Goal: Information Seeking & Learning: Compare options

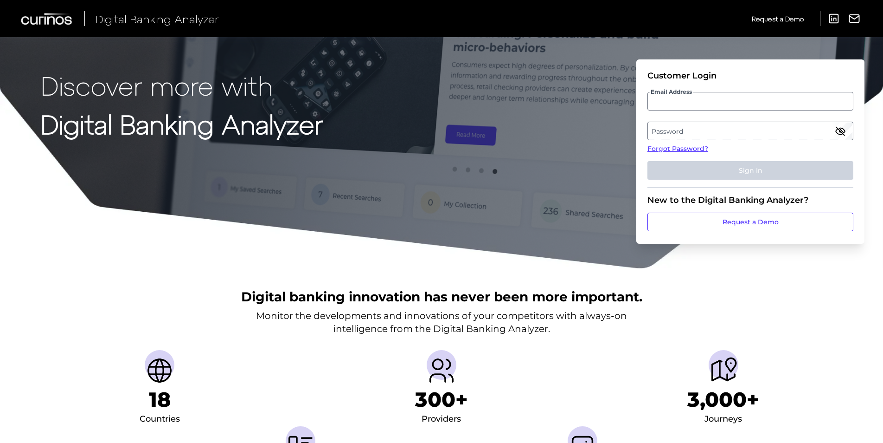
type input "a"
type input "[PERSON_NAME][EMAIL_ADDRESS][PERSON_NAME][DOMAIN_NAME]"
click at [696, 129] on label "Password" at bounding box center [750, 130] width 205 height 17
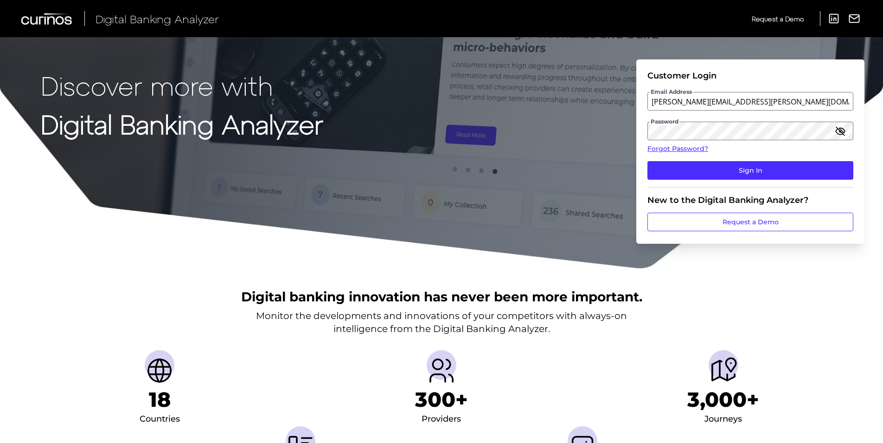
click at [840, 129] on icon "button" at bounding box center [840, 131] width 9 height 6
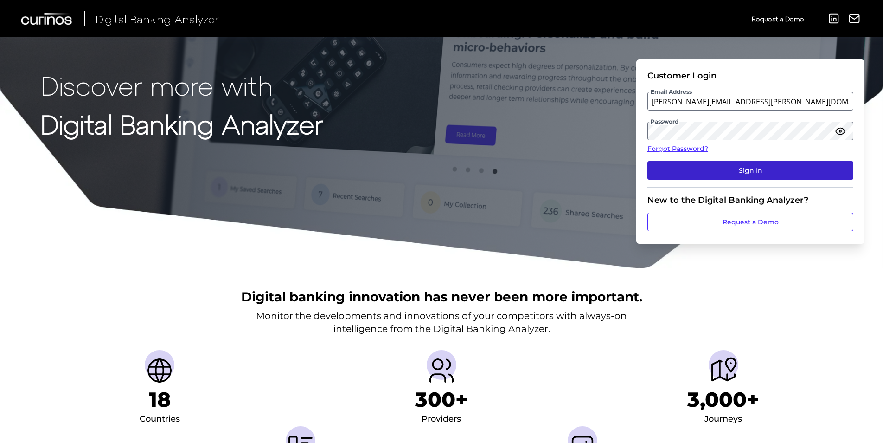
click at [803, 173] on button "Sign In" at bounding box center [751, 170] width 206 height 19
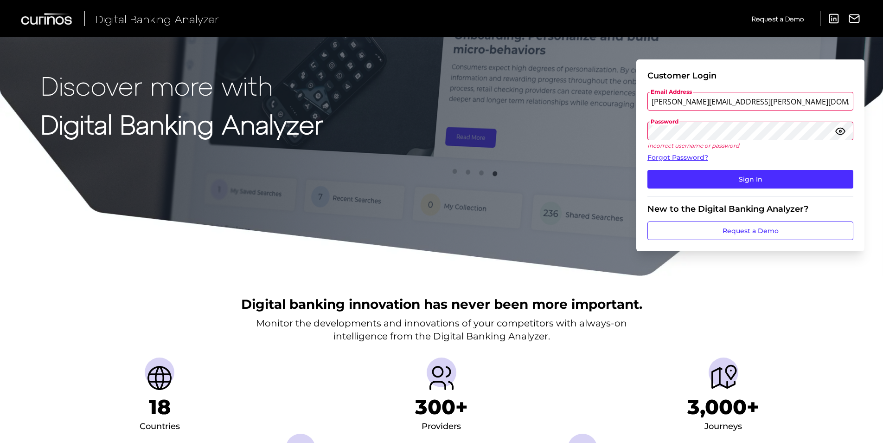
click at [628, 126] on div "Discover more with Digital Banking Analyzer Customer Login Email Address bailey…" at bounding box center [441, 138] width 883 height 277
click at [726, 181] on button "Sign In" at bounding box center [751, 179] width 206 height 19
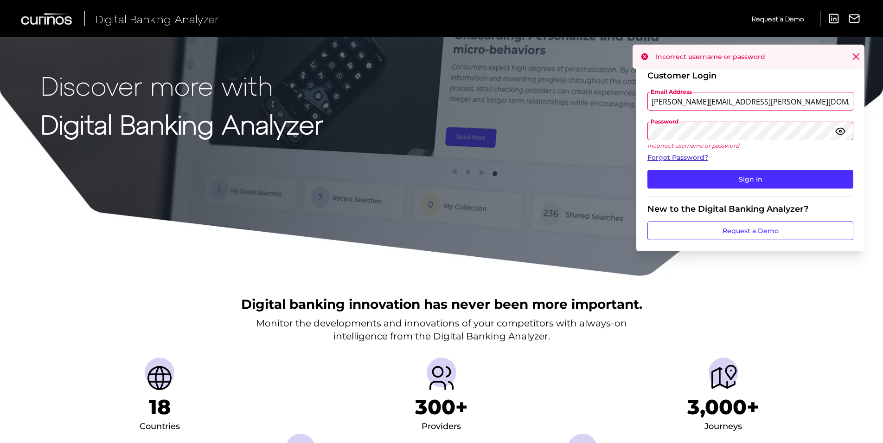
click at [679, 158] on link "Forgot Password?" at bounding box center [751, 158] width 206 height 10
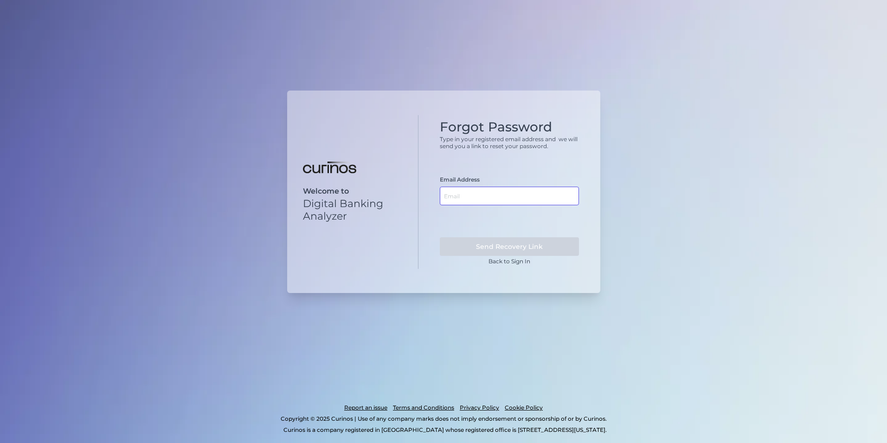
click at [519, 193] on input "text" at bounding box center [509, 196] width 139 height 19
type input "[PERSON_NAME][EMAIL_ADDRESS][PERSON_NAME][DOMAIN_NAME]"
click at [506, 242] on button "Send Recovery Link" at bounding box center [509, 246] width 139 height 19
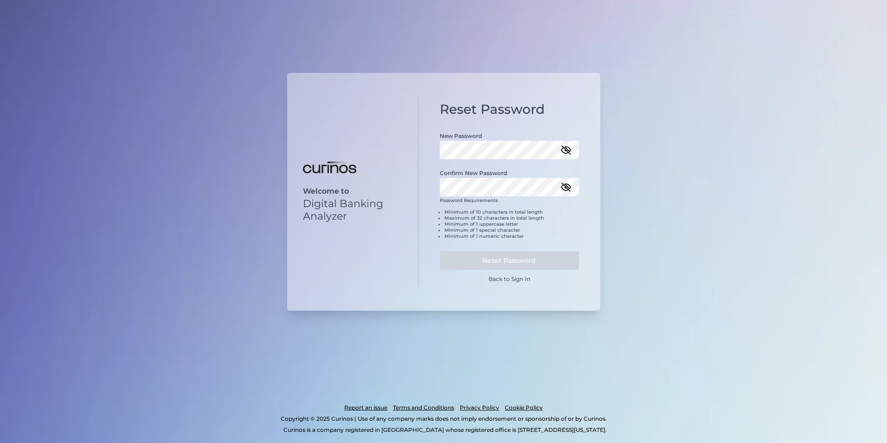
click at [565, 150] on icon "button" at bounding box center [566, 150] width 8 height 8
click at [567, 186] on icon "button" at bounding box center [565, 187] width 9 height 6
click at [556, 257] on button "Reset Password" at bounding box center [509, 260] width 139 height 19
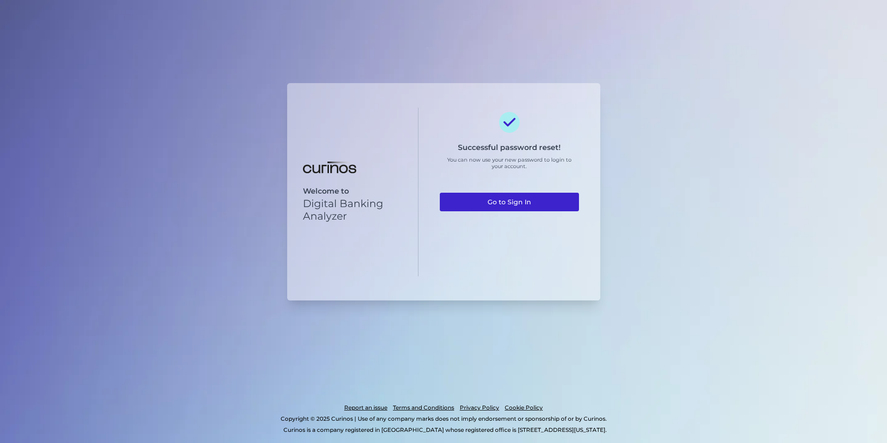
click at [539, 208] on link "Go to Sign In" at bounding box center [509, 202] width 139 height 19
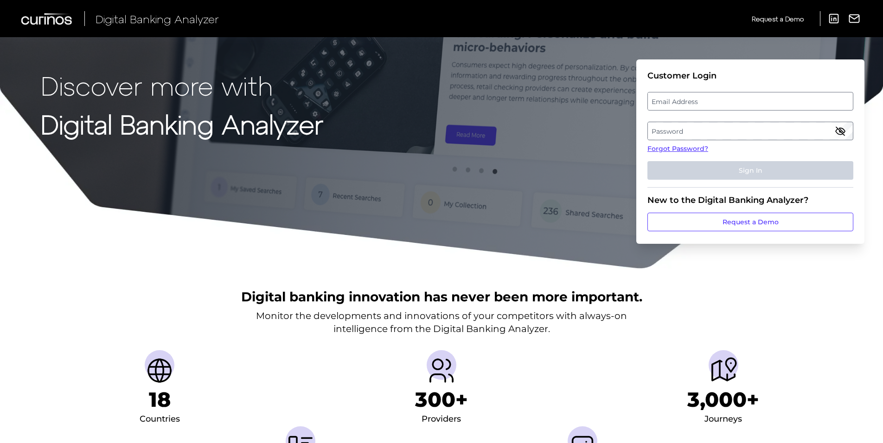
click at [686, 103] on label "Email Address" at bounding box center [750, 101] width 205 height 17
click at [686, 103] on input "email" at bounding box center [751, 101] width 206 height 19
type input "[PERSON_NAME][EMAIL_ADDRESS][PERSON_NAME][DOMAIN_NAME]"
click at [681, 135] on label "Password" at bounding box center [750, 130] width 205 height 17
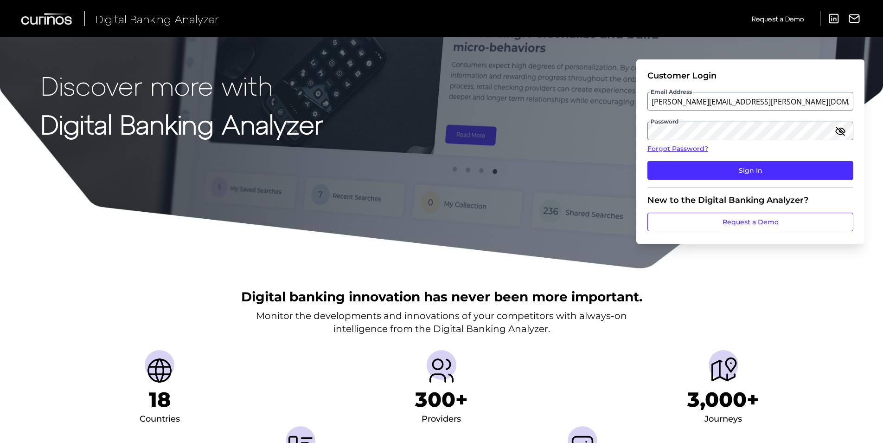
click at [841, 130] on icon "button" at bounding box center [840, 131] width 9 height 6
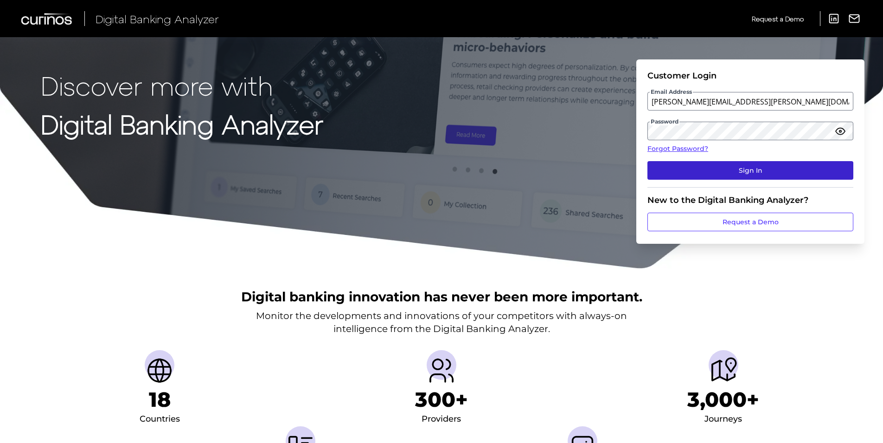
click at [797, 169] on button "Sign In" at bounding box center [751, 170] width 206 height 19
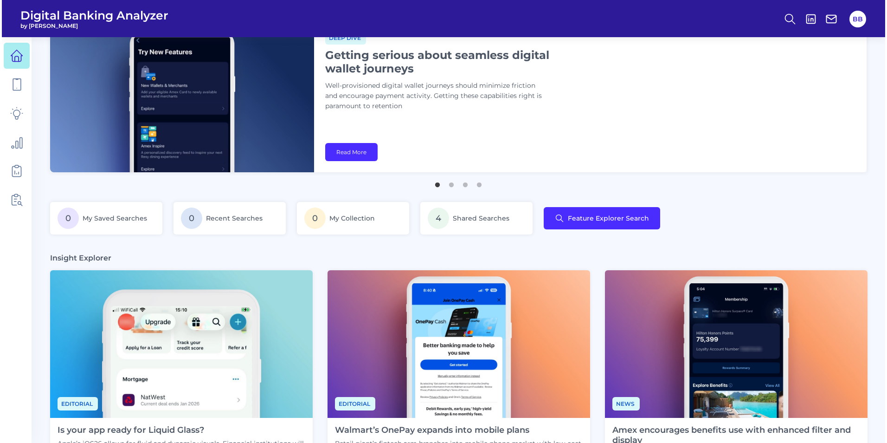
scroll to position [139, 0]
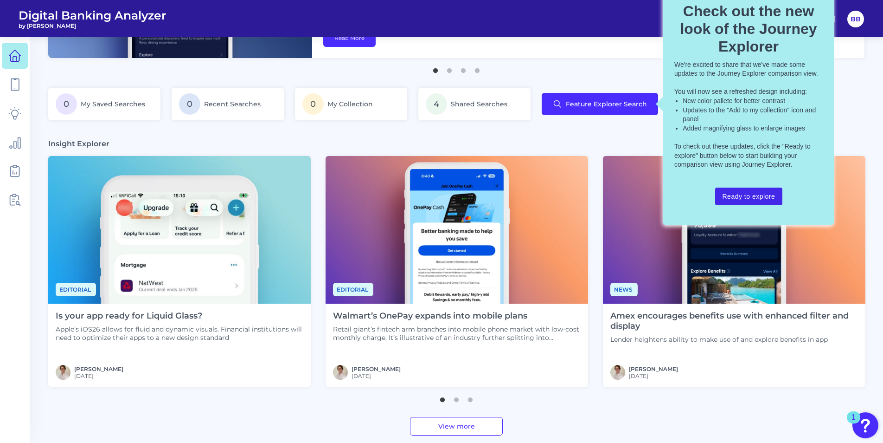
click at [759, 189] on button "Ready to explore" at bounding box center [749, 196] width 68 height 18
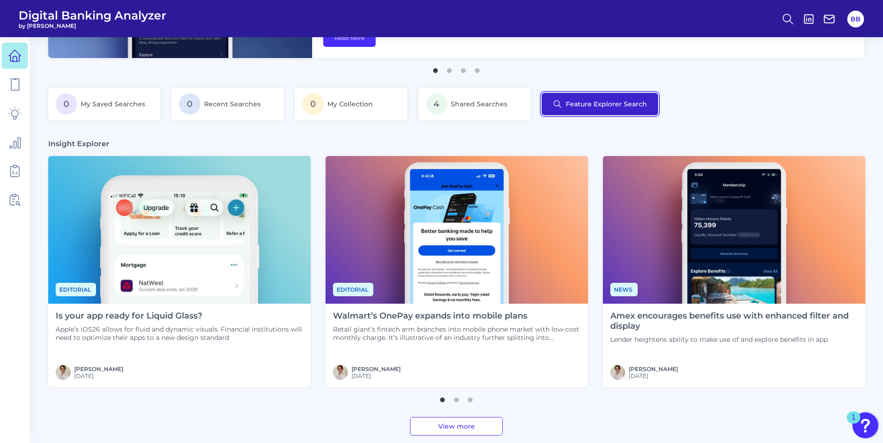
click at [611, 101] on button "Feature Explorer Search" at bounding box center [600, 104] width 116 height 22
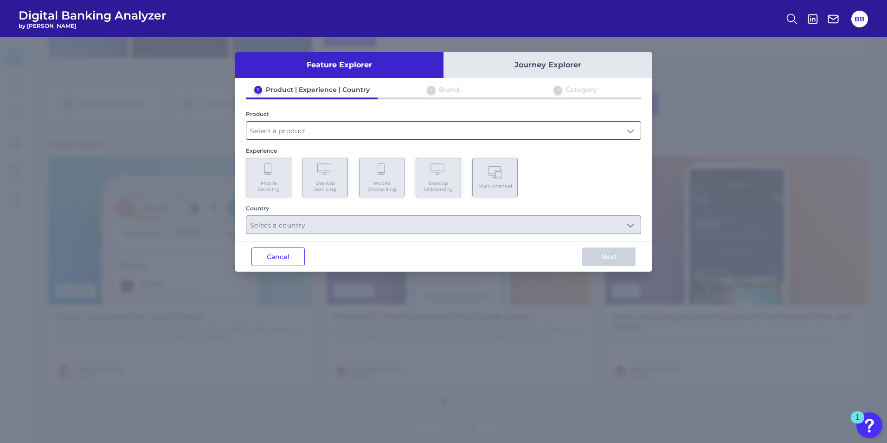
click at [346, 127] on input "text" at bounding box center [443, 131] width 394 height 18
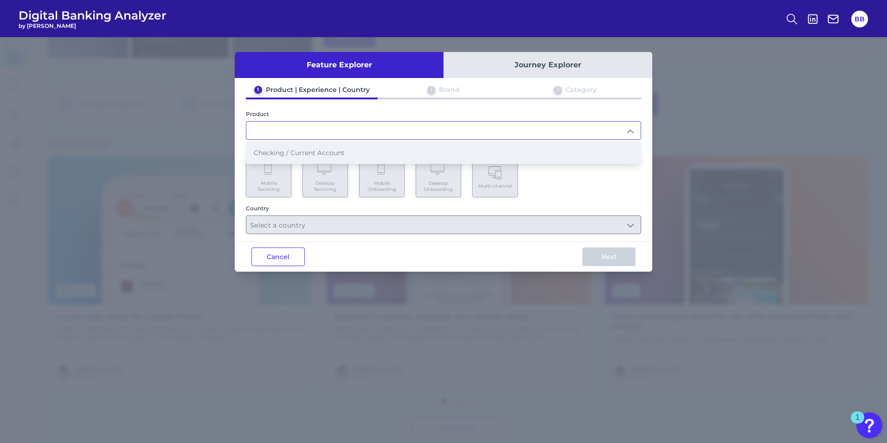
click at [360, 145] on li "Checking / Current Account" at bounding box center [443, 152] width 394 height 21
type input "Checking / Current Account"
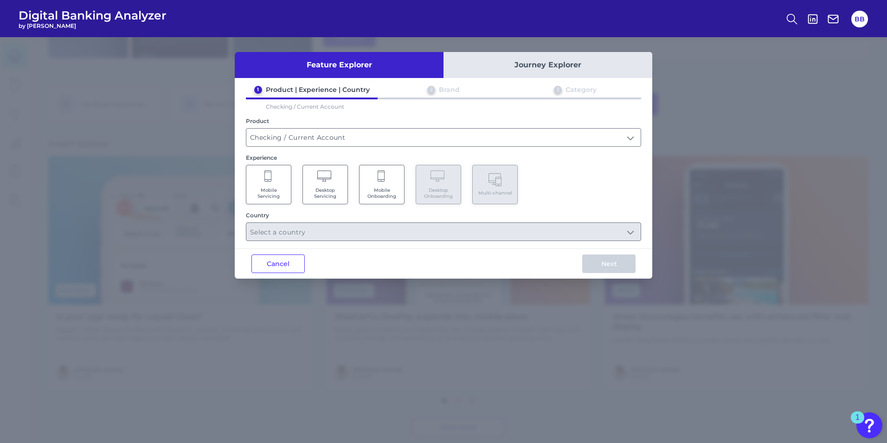
drag, startPoint x: 268, startPoint y: 175, endPoint x: 266, endPoint y: 183, distance: 8.6
click at [268, 179] on icon at bounding box center [268, 176] width 8 height 13
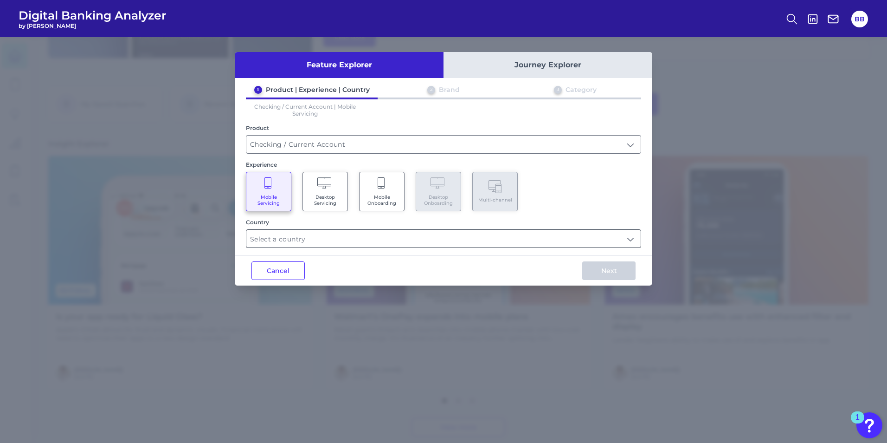
click at [309, 243] on input "text" at bounding box center [443, 239] width 394 height 18
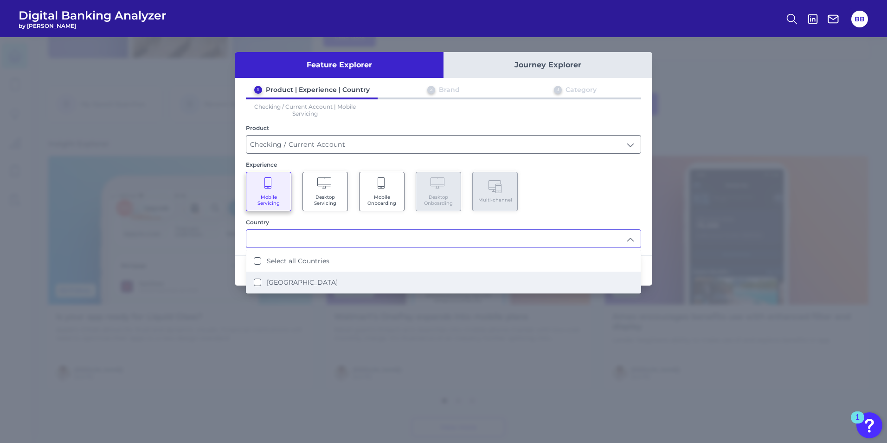
click at [265, 280] on li "[GEOGRAPHIC_DATA]" at bounding box center [443, 281] width 394 height 21
type input "Select all Countries"
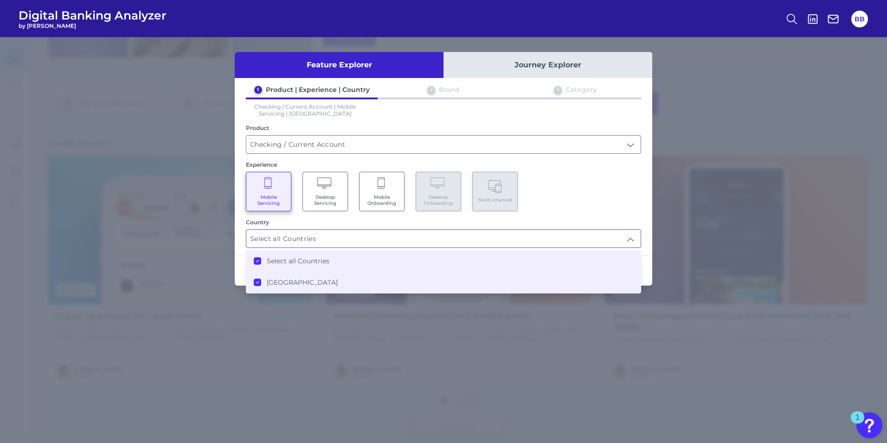
click at [626, 204] on div "Mobile Servicing Desktop Servicing Mobile Onboarding Desktop Onboarding Multi-c…" at bounding box center [443, 191] width 395 height 39
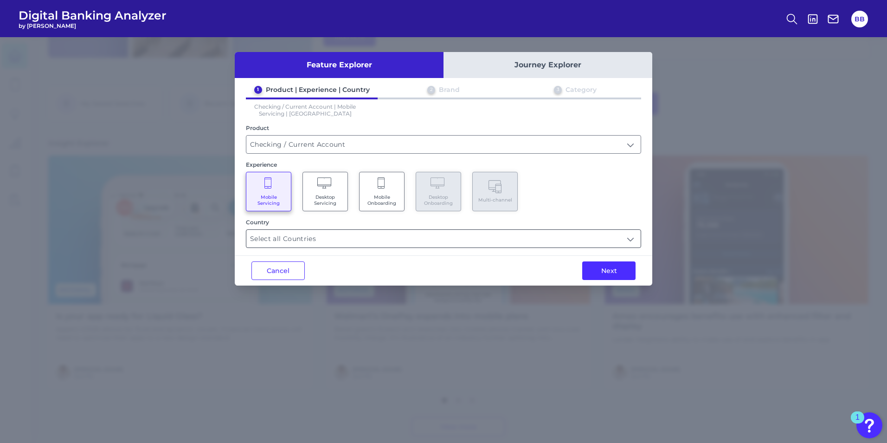
click at [588, 237] on input "Select all Countries" at bounding box center [443, 239] width 394 height 18
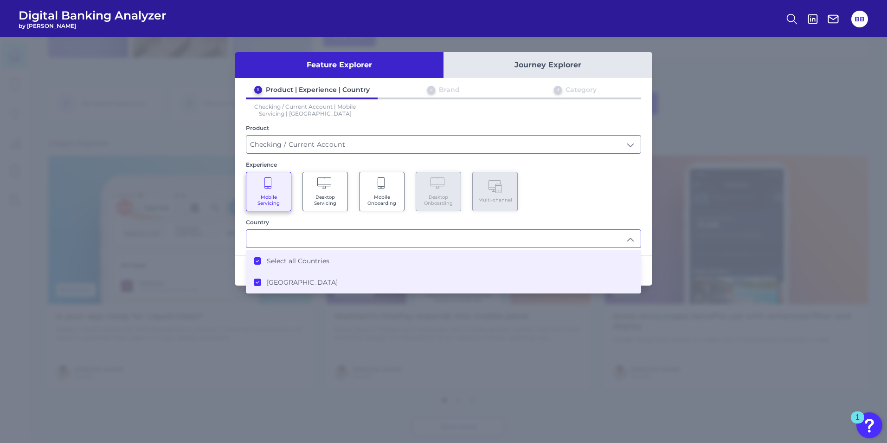
click at [565, 176] on div "Mobile Servicing Desktop Servicing Mobile Onboarding Desktop Onboarding Multi-c…" at bounding box center [443, 191] width 395 height 39
type input "Select all Countries"
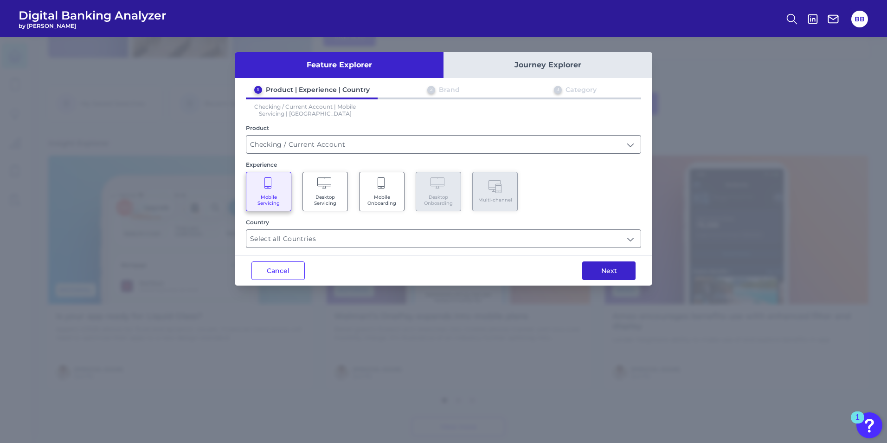
click at [591, 275] on button "Next" at bounding box center [608, 270] width 53 height 19
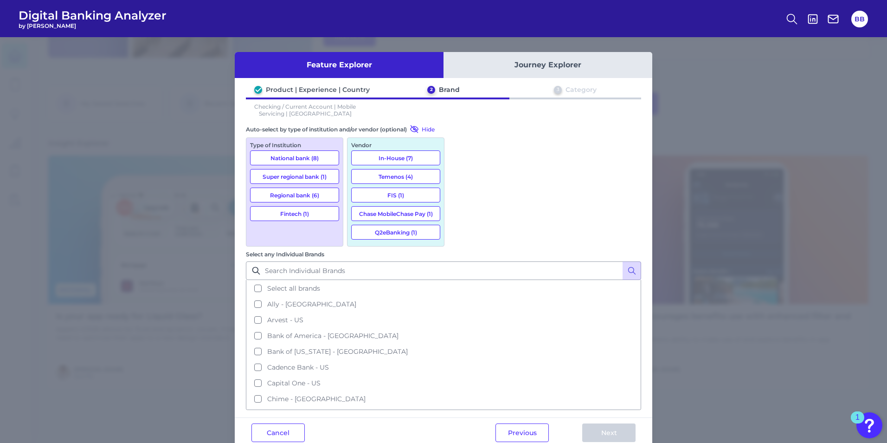
click at [326, 194] on button "Regional bank (6)" at bounding box center [294, 194] width 89 height 15
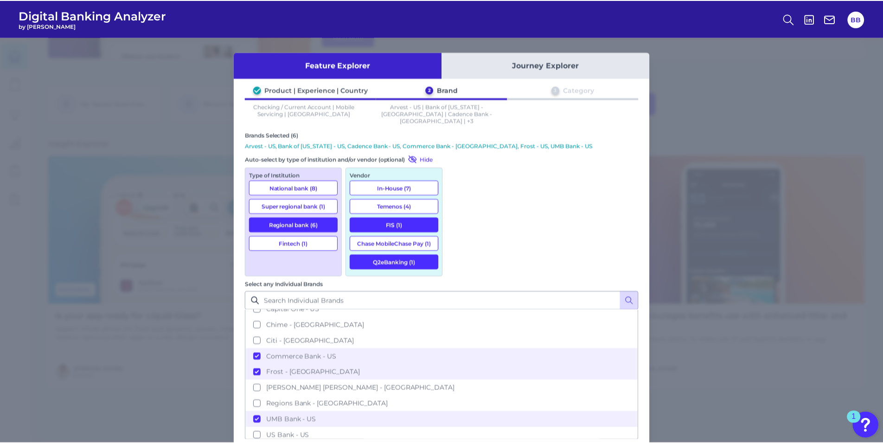
scroll to position [47, 0]
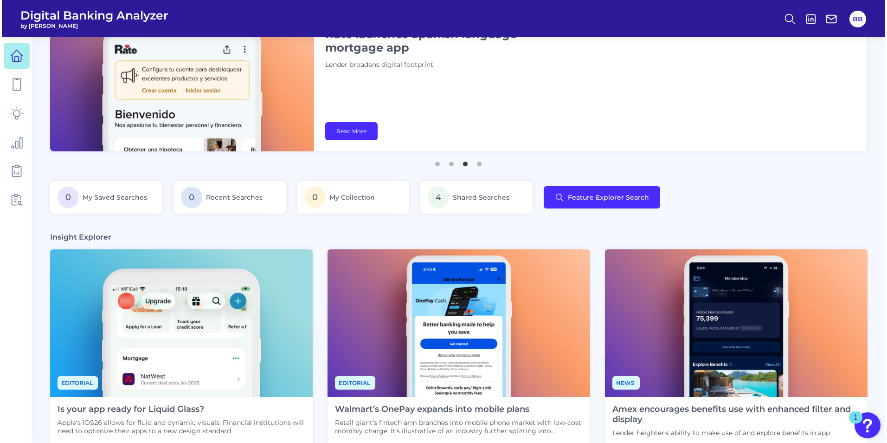
scroll to position [0, 0]
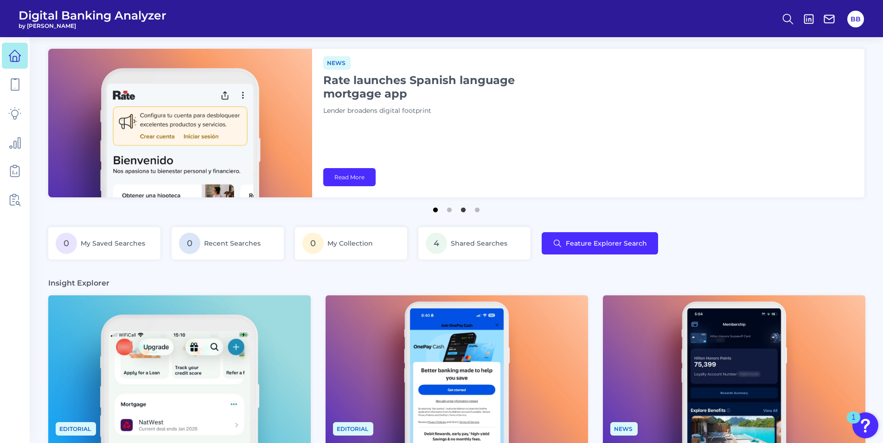
click at [433, 212] on button "1" at bounding box center [435, 207] width 9 height 9
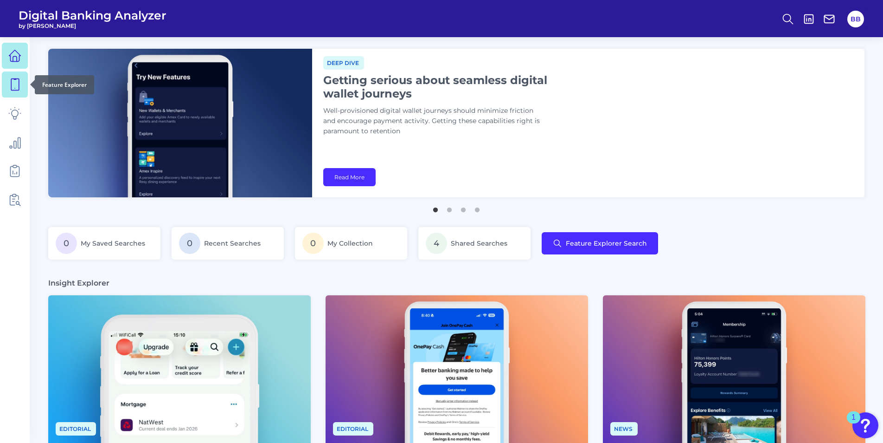
click at [21, 80] on icon at bounding box center [14, 84] width 13 height 13
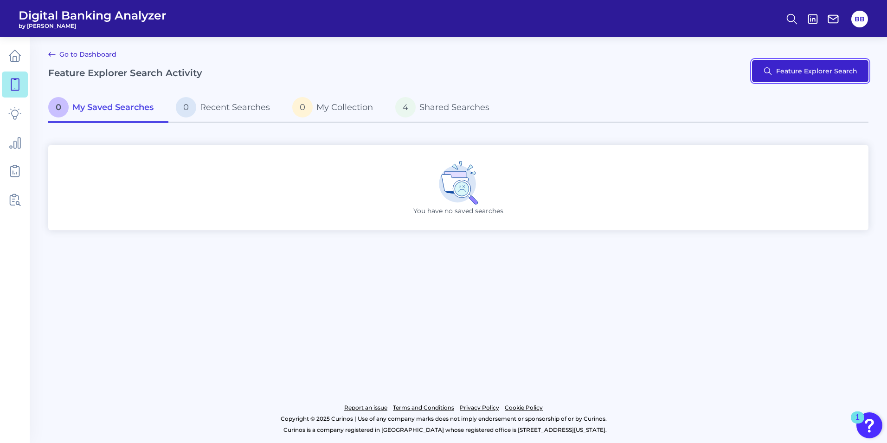
click at [784, 72] on button "Feature Explorer Search" at bounding box center [810, 71] width 116 height 22
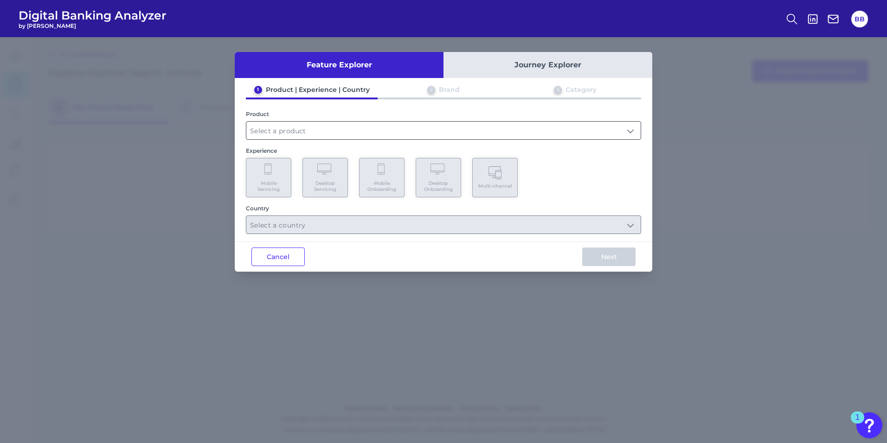
click at [363, 135] on input "text" at bounding box center [443, 131] width 394 height 18
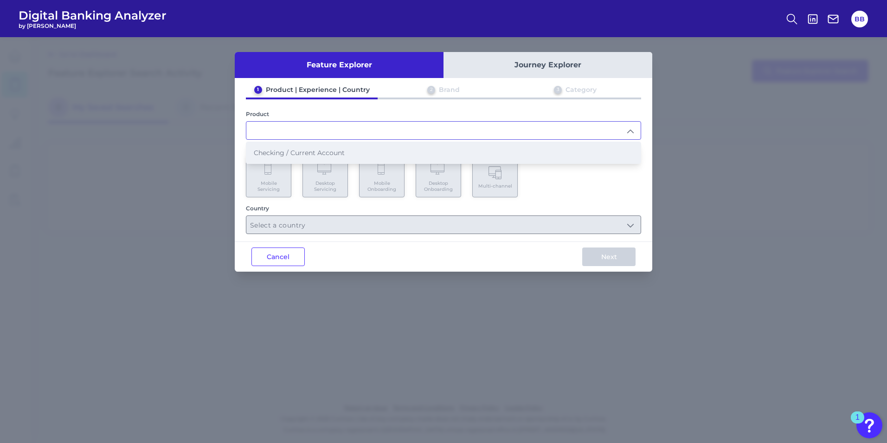
click at [338, 156] on span "Checking / Current Account" at bounding box center [299, 152] width 91 height 8
type input "Checking / Current Account"
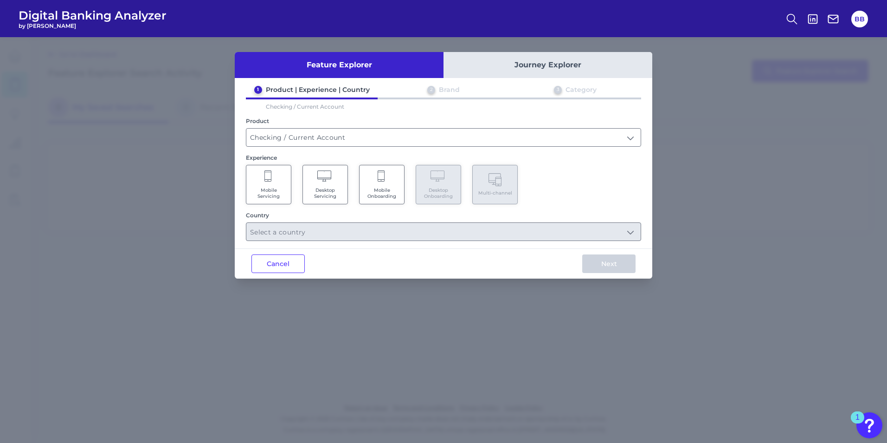
click at [272, 177] on icon at bounding box center [268, 176] width 8 height 13
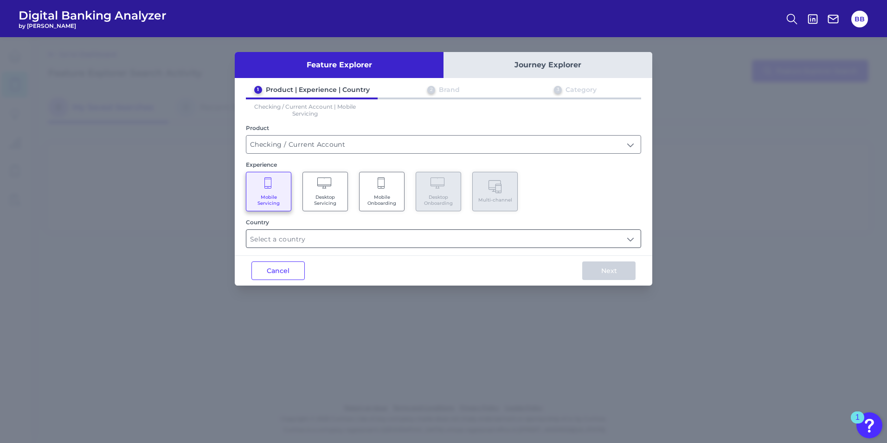
click at [311, 244] on input "text" at bounding box center [443, 239] width 394 height 18
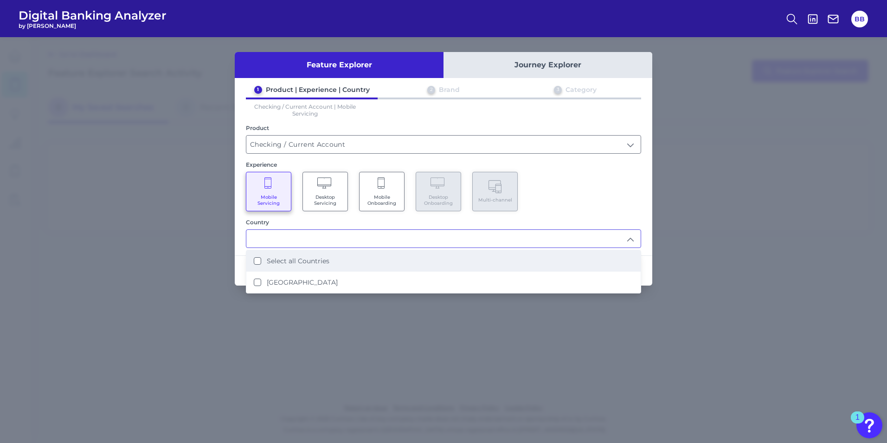
drag, startPoint x: 308, startPoint y: 258, endPoint x: 328, endPoint y: 262, distance: 20.8
click at [308, 258] on label "Select all Countries" at bounding box center [298, 261] width 63 height 8
type input "Select all Countries"
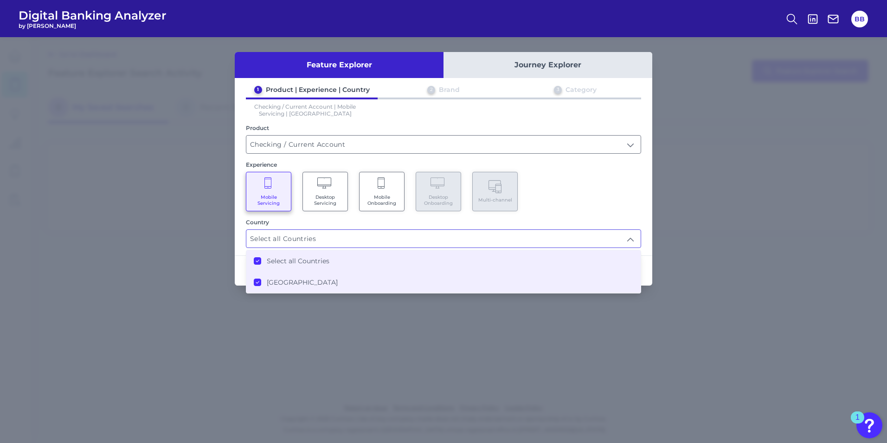
click at [637, 209] on div "Mobile Servicing Desktop Servicing Mobile Onboarding Desktop Onboarding Multi-c…" at bounding box center [443, 191] width 395 height 39
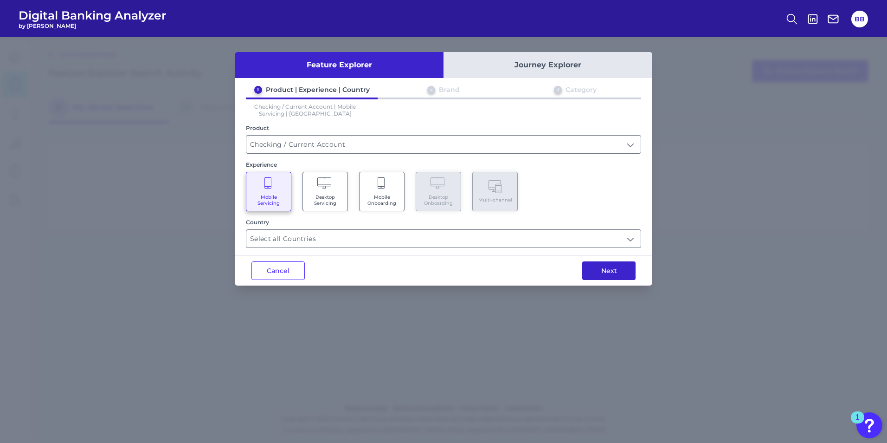
click at [596, 264] on button "Next" at bounding box center [608, 270] width 53 height 19
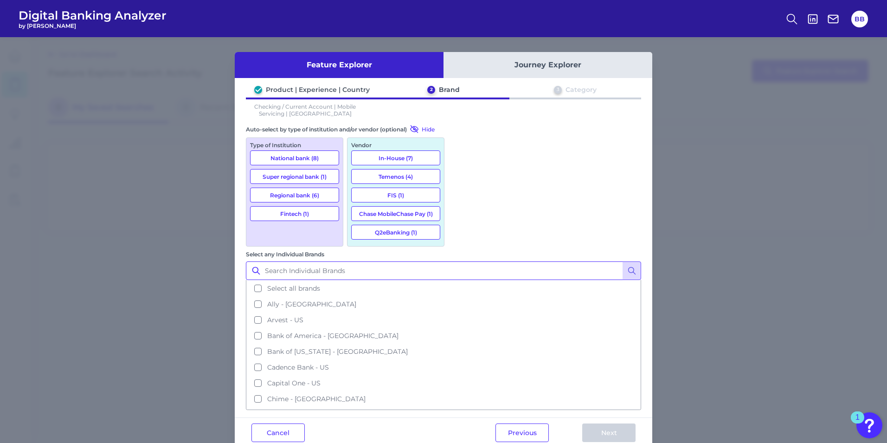
click at [515, 261] on input "Select any Individual Brands" at bounding box center [443, 270] width 395 height 19
type input "fifth third"
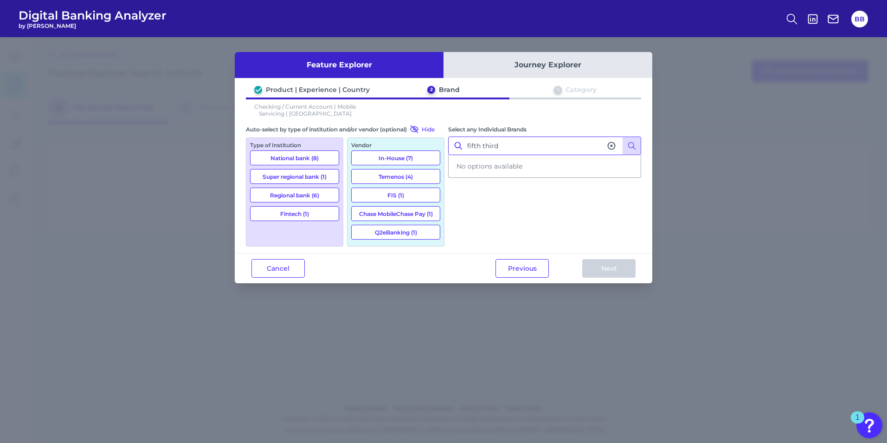
drag, startPoint x: 524, startPoint y: 146, endPoint x: 412, endPoint y: 147, distance: 112.8
click at [412, 147] on div "Auto-select by type of institution and/or vendor (optional) Hide Type of Instit…" at bounding box center [443, 184] width 395 height 121
click at [420, 129] on icon at bounding box center [414, 128] width 11 height 9
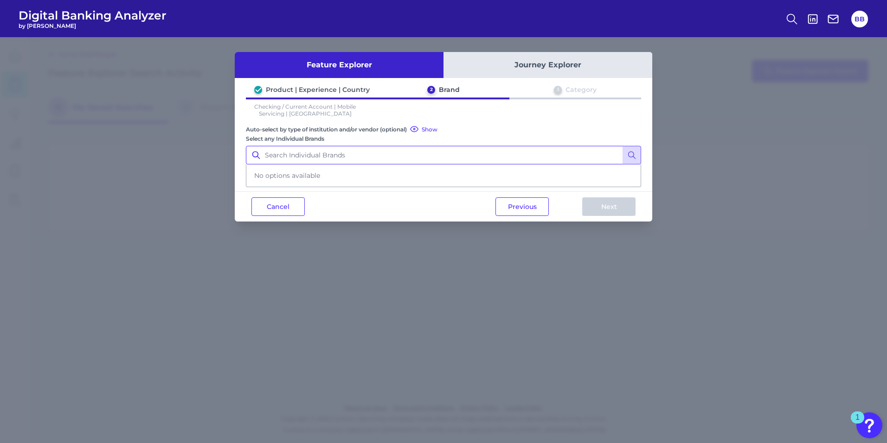
click at [419, 154] on input "Select any Individual Brands" at bounding box center [443, 155] width 395 height 19
type input "f"
type input "5"
click at [352, 91] on div "Product | Experience | Country" at bounding box center [318, 89] width 104 height 8
click at [482, 61] on button "Journey Explorer" at bounding box center [548, 65] width 209 height 26
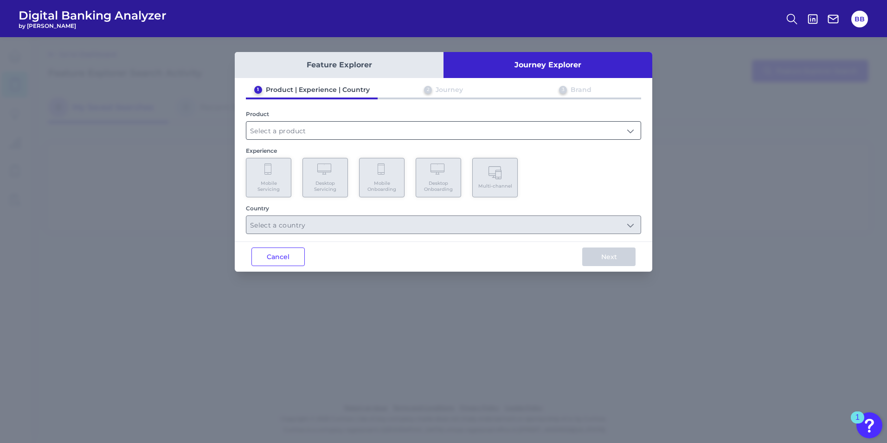
click at [360, 127] on input "text" at bounding box center [443, 131] width 394 height 18
click at [363, 143] on li "Checking / Current Account" at bounding box center [443, 152] width 394 height 21
type input "Checking / Current Account"
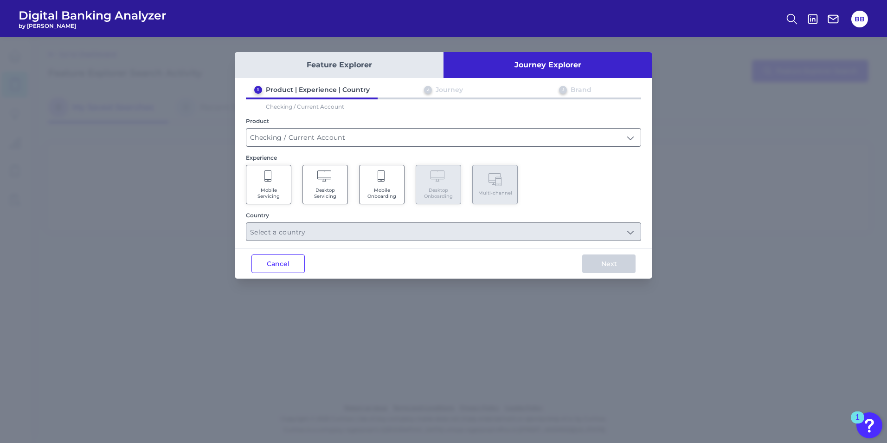
click at [274, 177] on Servicing "Mobile Servicing" at bounding box center [268, 184] width 45 height 39
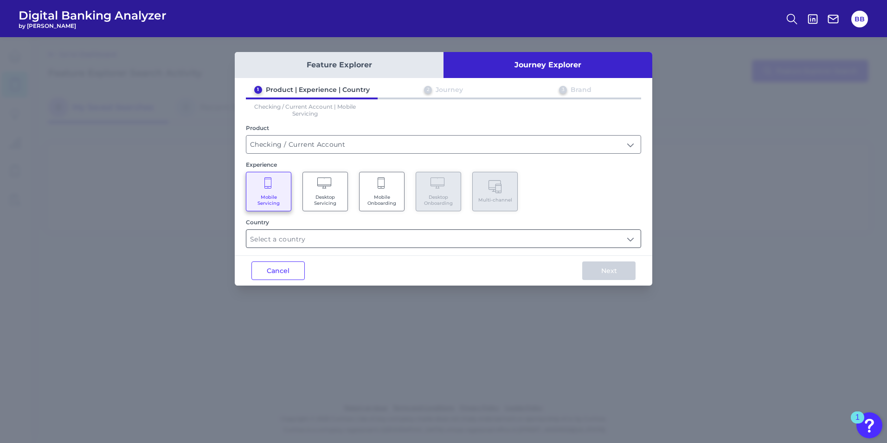
click at [353, 245] on input "text" at bounding box center [443, 239] width 394 height 18
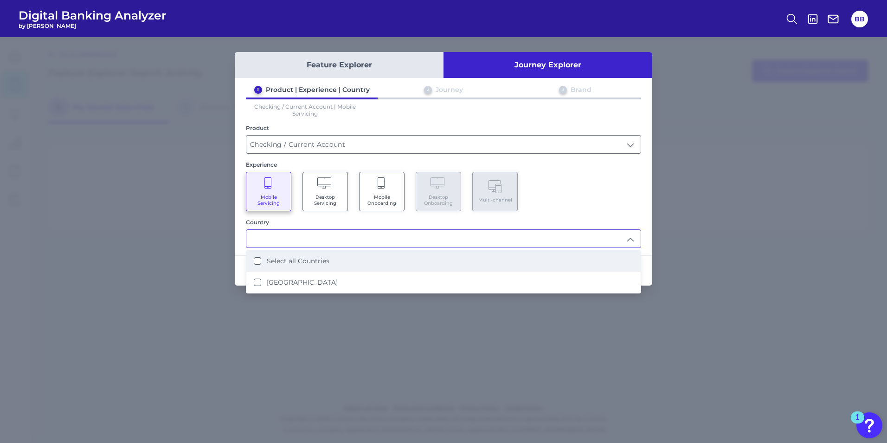
click at [371, 258] on li "Select all Countries" at bounding box center [443, 260] width 394 height 21
type input "Select all Countries"
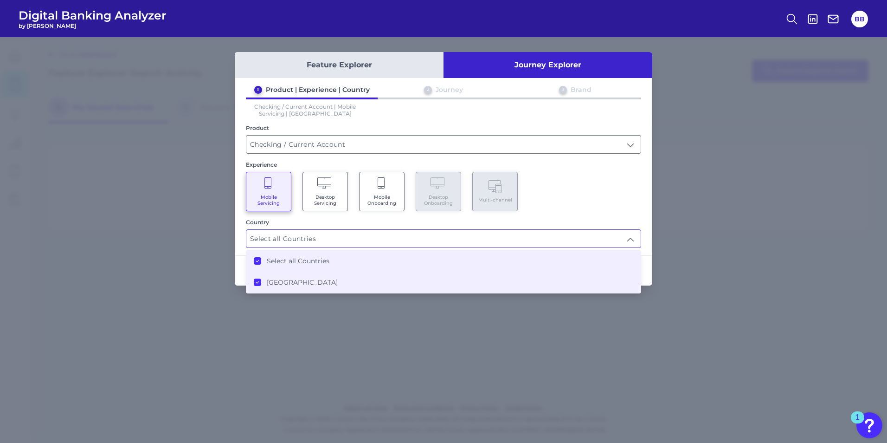
click at [616, 185] on div "Mobile Servicing Desktop Servicing Mobile Onboarding Desktop Onboarding Multi-c…" at bounding box center [443, 191] width 395 height 39
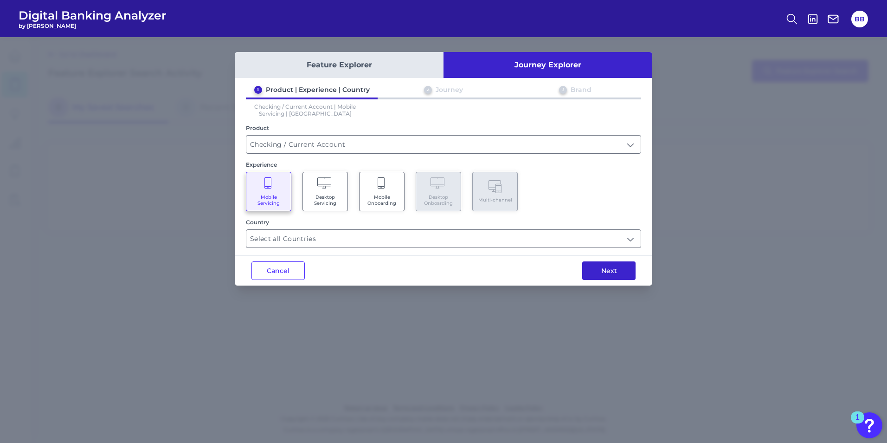
click at [597, 268] on button "Next" at bounding box center [608, 270] width 53 height 19
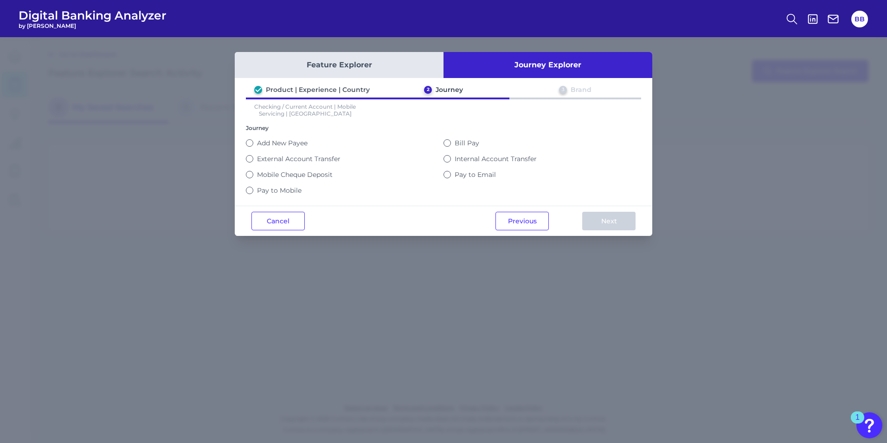
click at [399, 64] on button "Feature Explorer" at bounding box center [339, 65] width 209 height 26
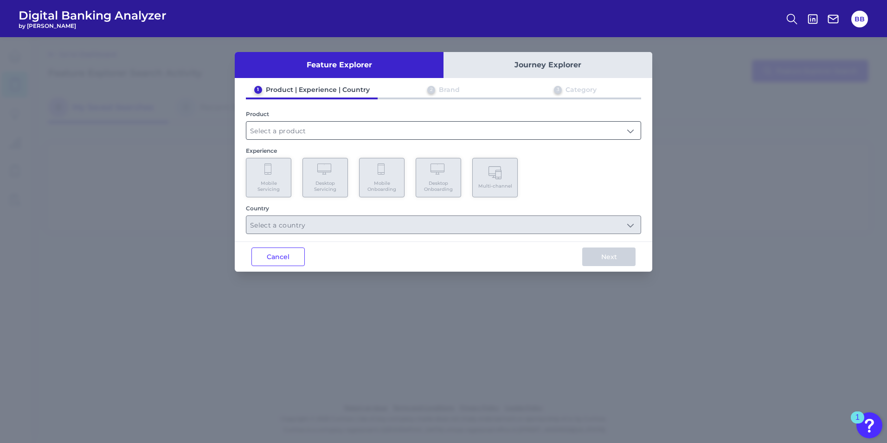
click at [334, 127] on input "text" at bounding box center [443, 131] width 394 height 18
click at [310, 141] on div "1 Product | Experience | Country 2 Brand 3 Category Product Checking / Current …" at bounding box center [444, 159] width 418 height 148
click at [306, 151] on div "Experience" at bounding box center [443, 150] width 395 height 7
click at [318, 121] on div at bounding box center [443, 130] width 395 height 19
click at [309, 136] on input "text" at bounding box center [443, 131] width 394 height 18
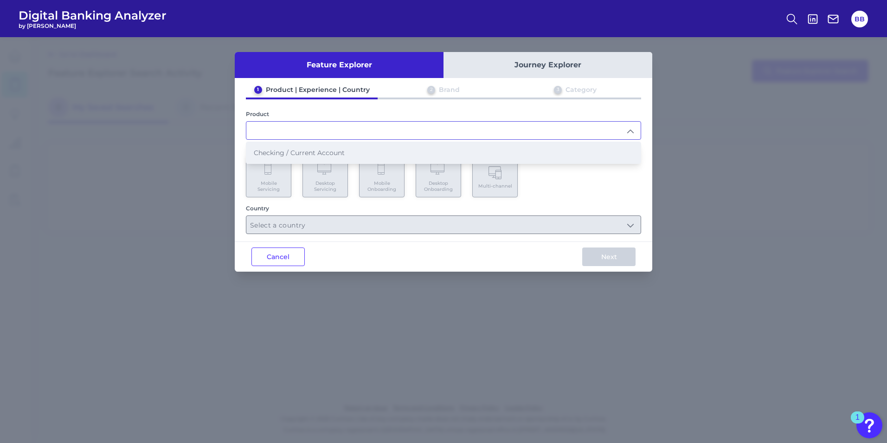
click at [294, 156] on span "Checking / Current Account" at bounding box center [299, 152] width 91 height 8
type input "Checking / Current Account"
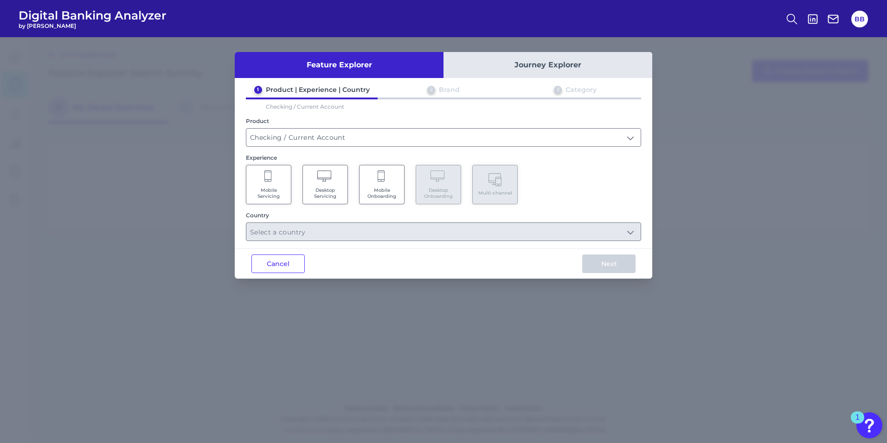
click at [275, 181] on Servicing "Mobile Servicing" at bounding box center [268, 184] width 45 height 39
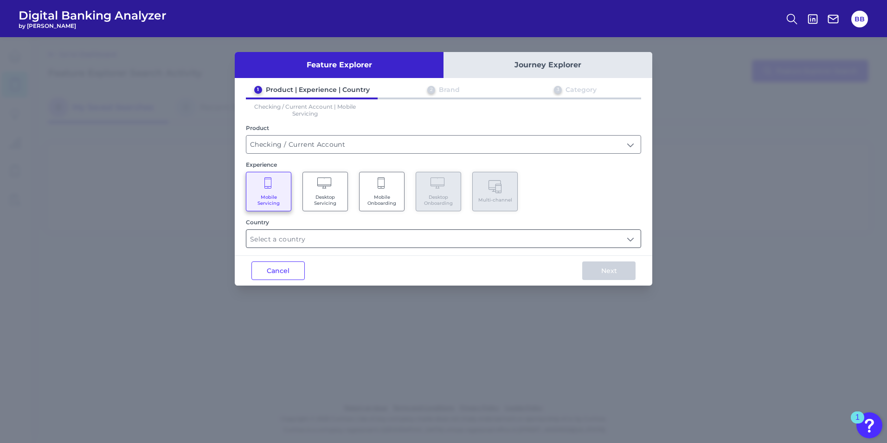
click at [301, 240] on input "text" at bounding box center [443, 239] width 394 height 18
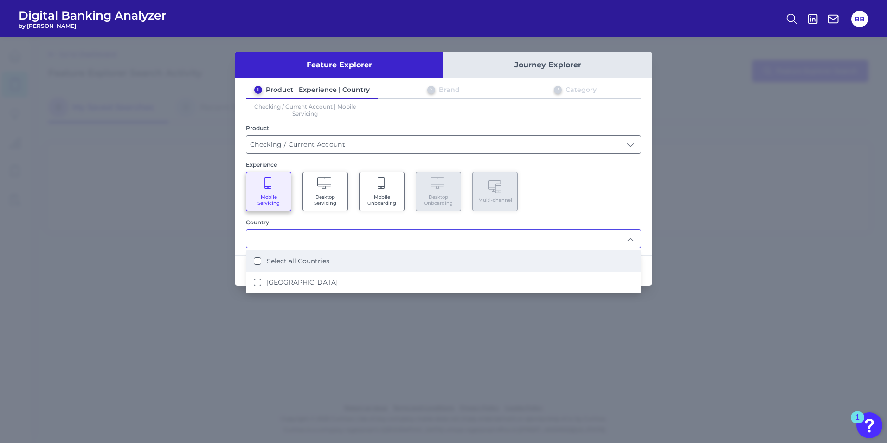
drag, startPoint x: 305, startPoint y: 269, endPoint x: 313, endPoint y: 267, distance: 8.5
click at [305, 269] on li "Select all Countries" at bounding box center [443, 260] width 394 height 21
type input "Select all Countries"
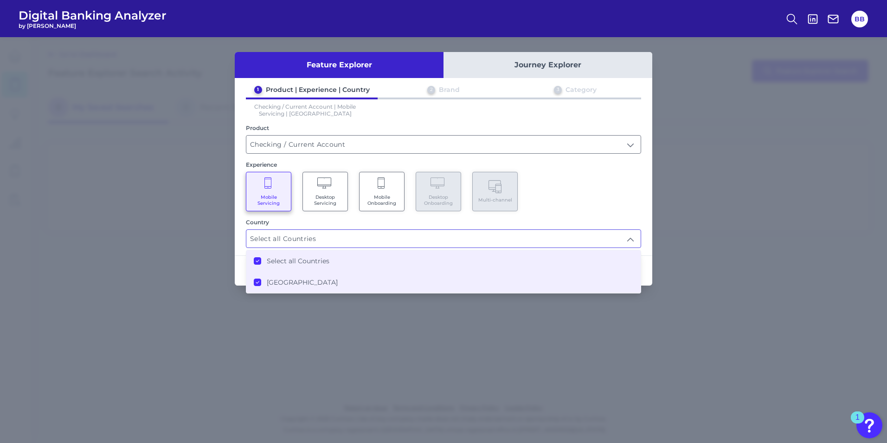
click at [611, 166] on div "Experience" at bounding box center [443, 164] width 395 height 7
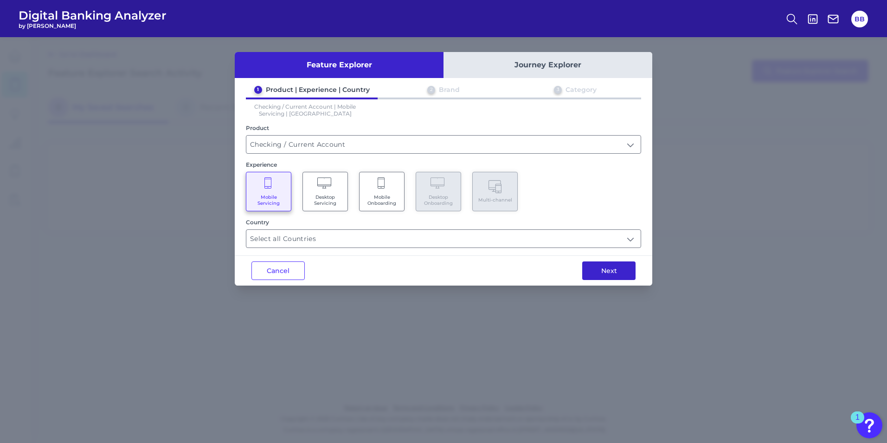
click at [605, 266] on button "Next" at bounding box center [608, 270] width 53 height 19
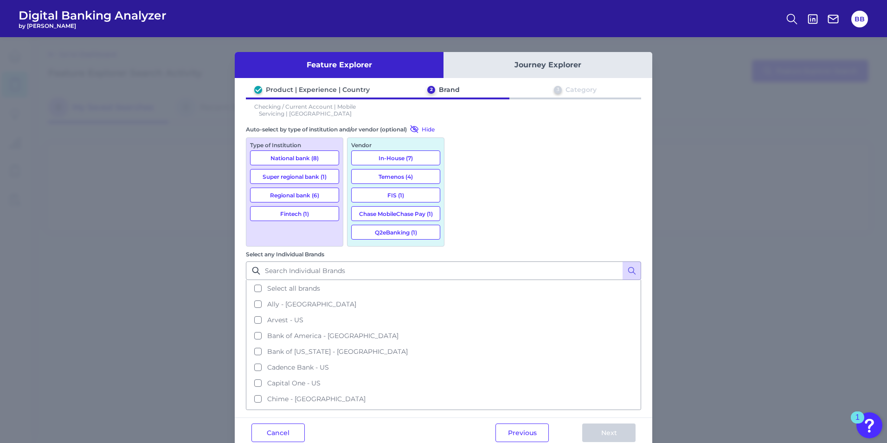
click at [295, 159] on button "National bank (8)" at bounding box center [294, 157] width 89 height 15
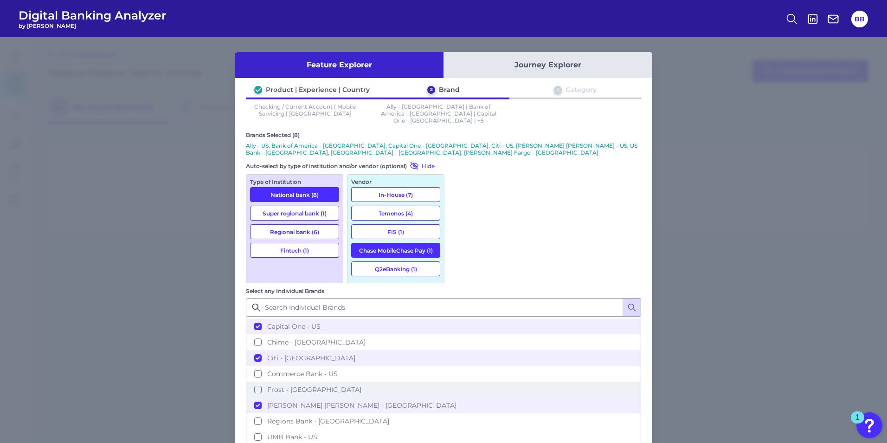
scroll to position [0, 0]
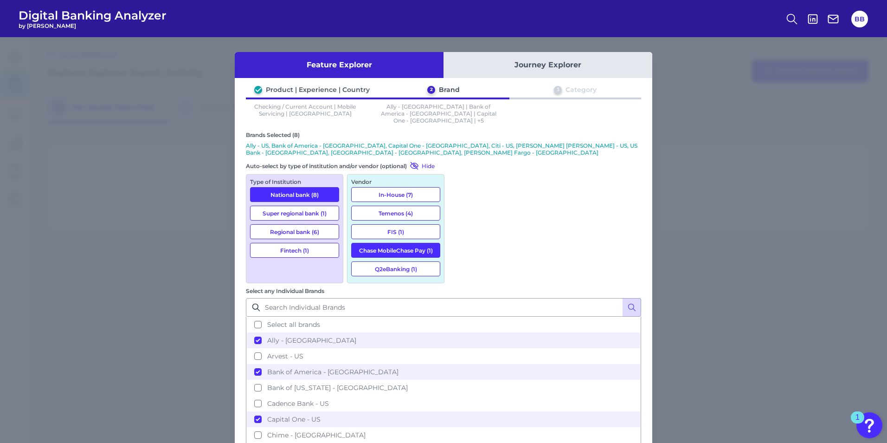
click at [307, 224] on button "Regional bank (6)" at bounding box center [294, 231] width 89 height 15
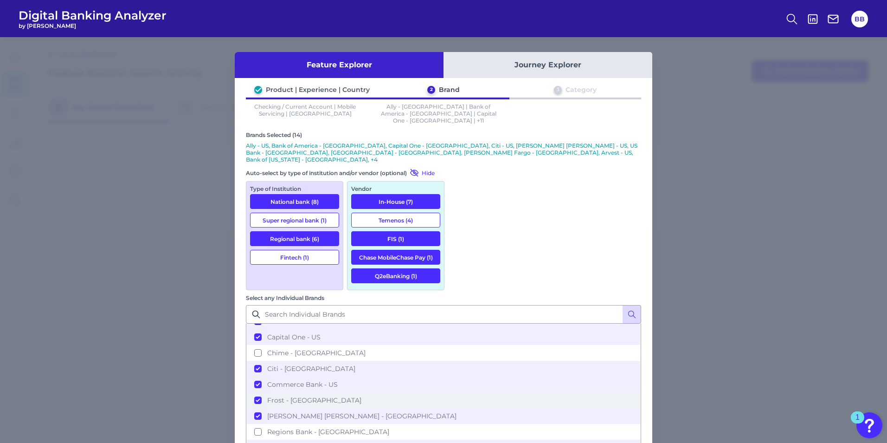
scroll to position [93, 0]
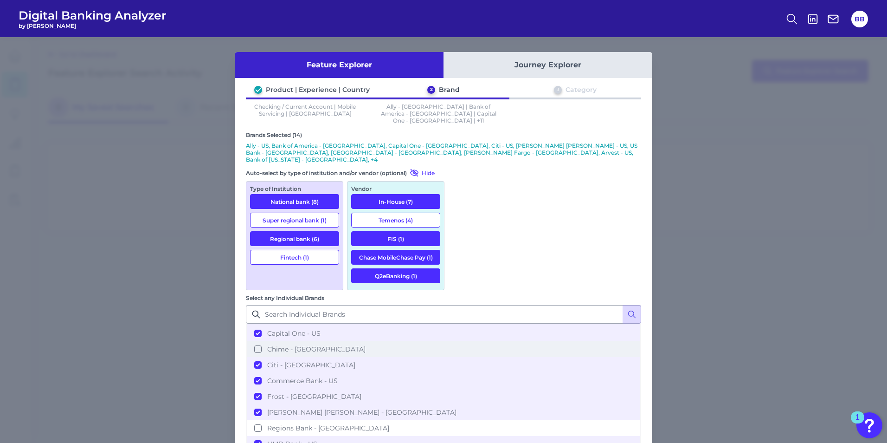
click at [462, 341] on button "Chime - [GEOGRAPHIC_DATA]" at bounding box center [443, 349] width 393 height 16
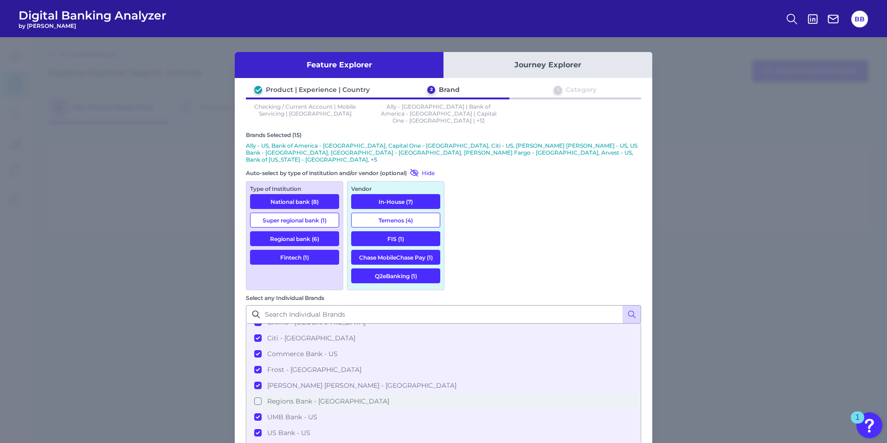
scroll to position [140, 0]
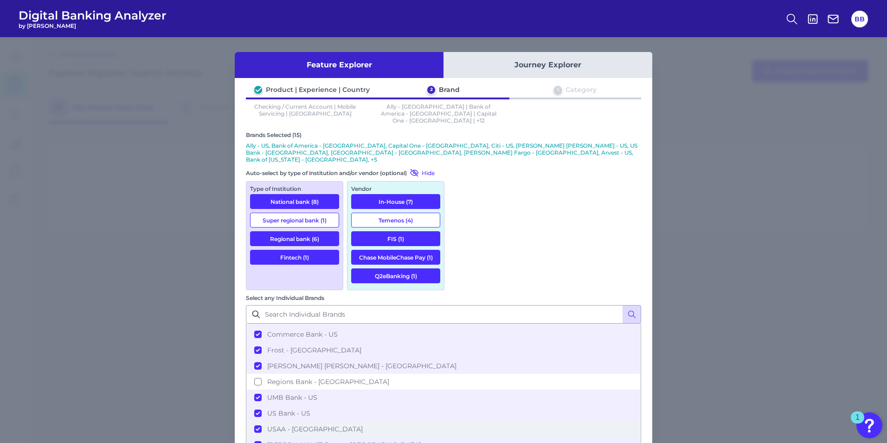
click at [464, 421] on button "USAA - [GEOGRAPHIC_DATA]" at bounding box center [443, 429] width 393 height 16
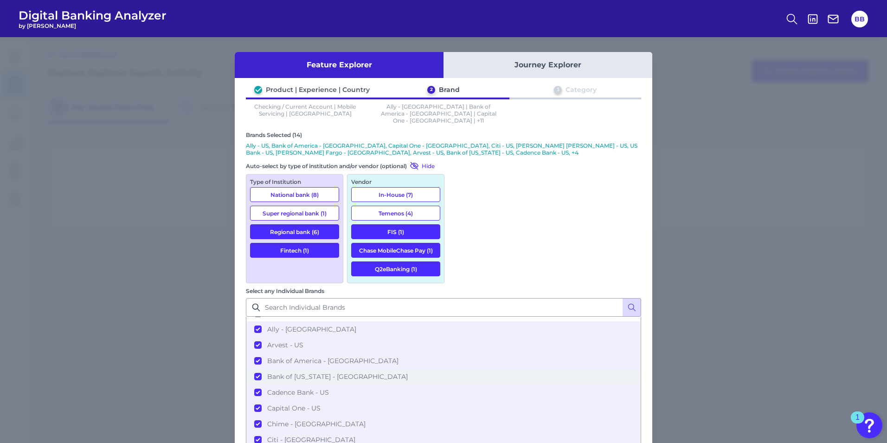
scroll to position [0, 0]
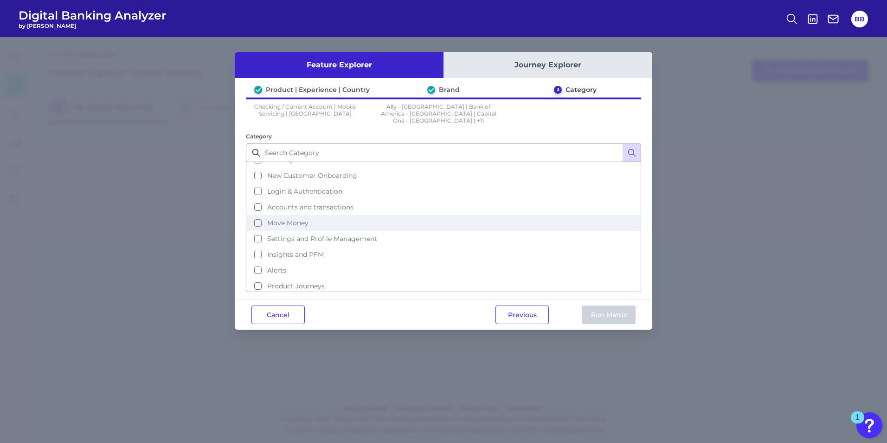
scroll to position [0, 0]
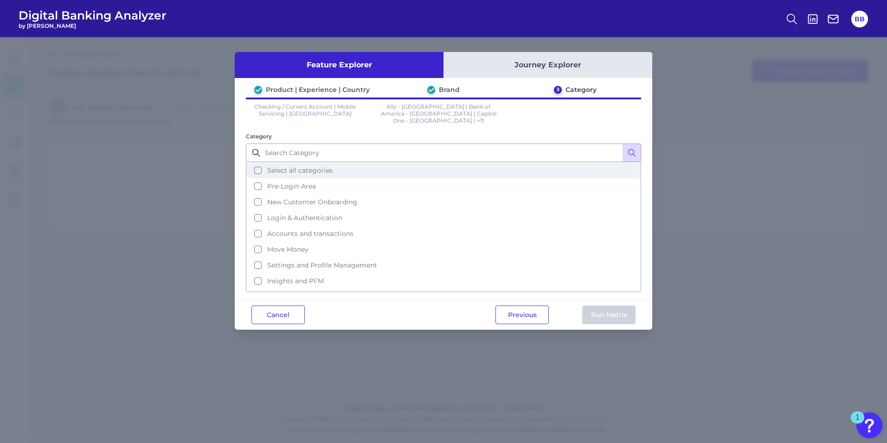
click at [277, 166] on span "Select all categories" at bounding box center [299, 170] width 65 height 8
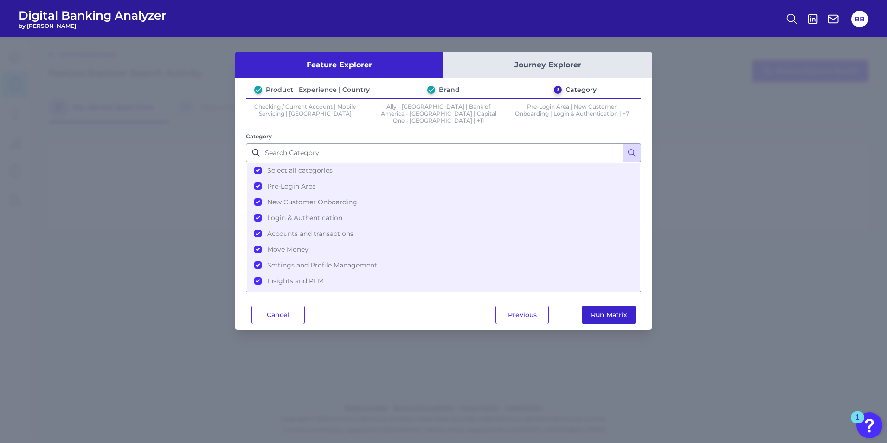
click at [614, 313] on button "Run Matrix" at bounding box center [608, 314] width 53 height 19
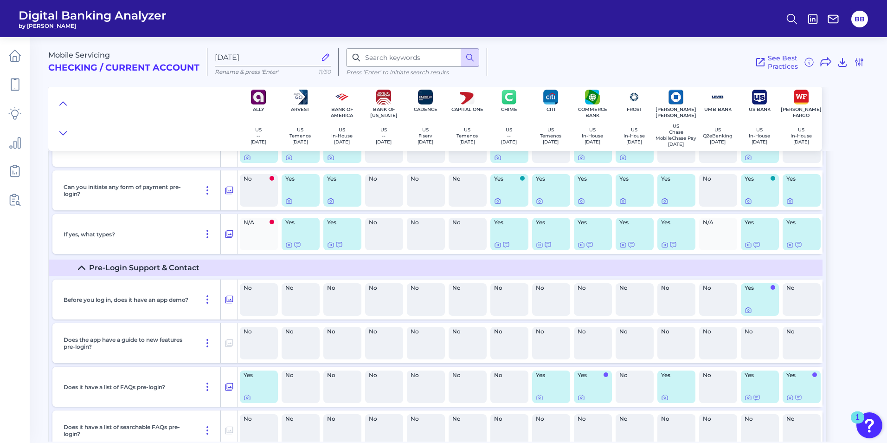
scroll to position [418, 0]
